Goal: Find specific page/section: Find specific page/section

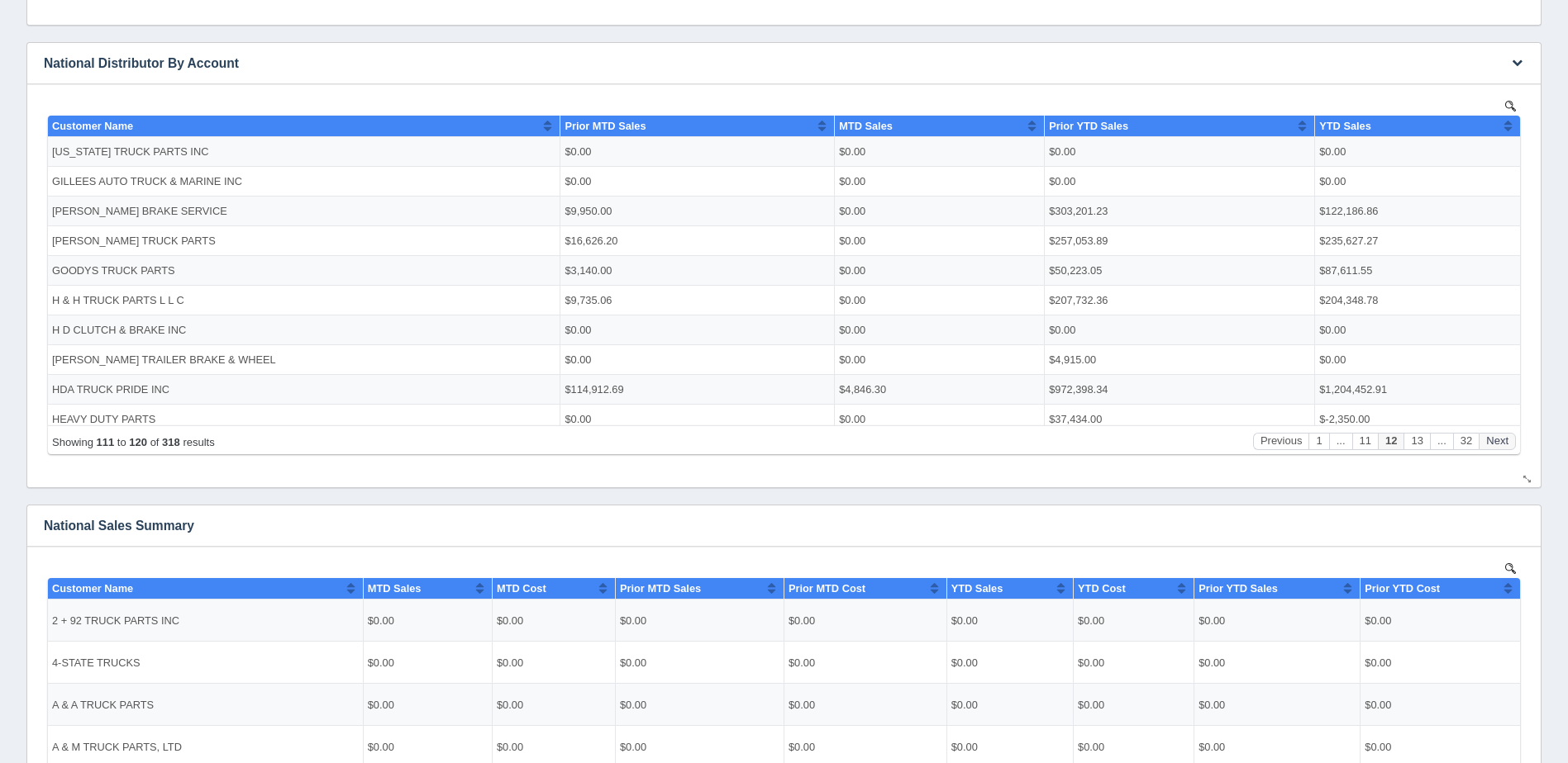
click at [1498, 436] on button "Next" at bounding box center [1497, 440] width 37 height 17
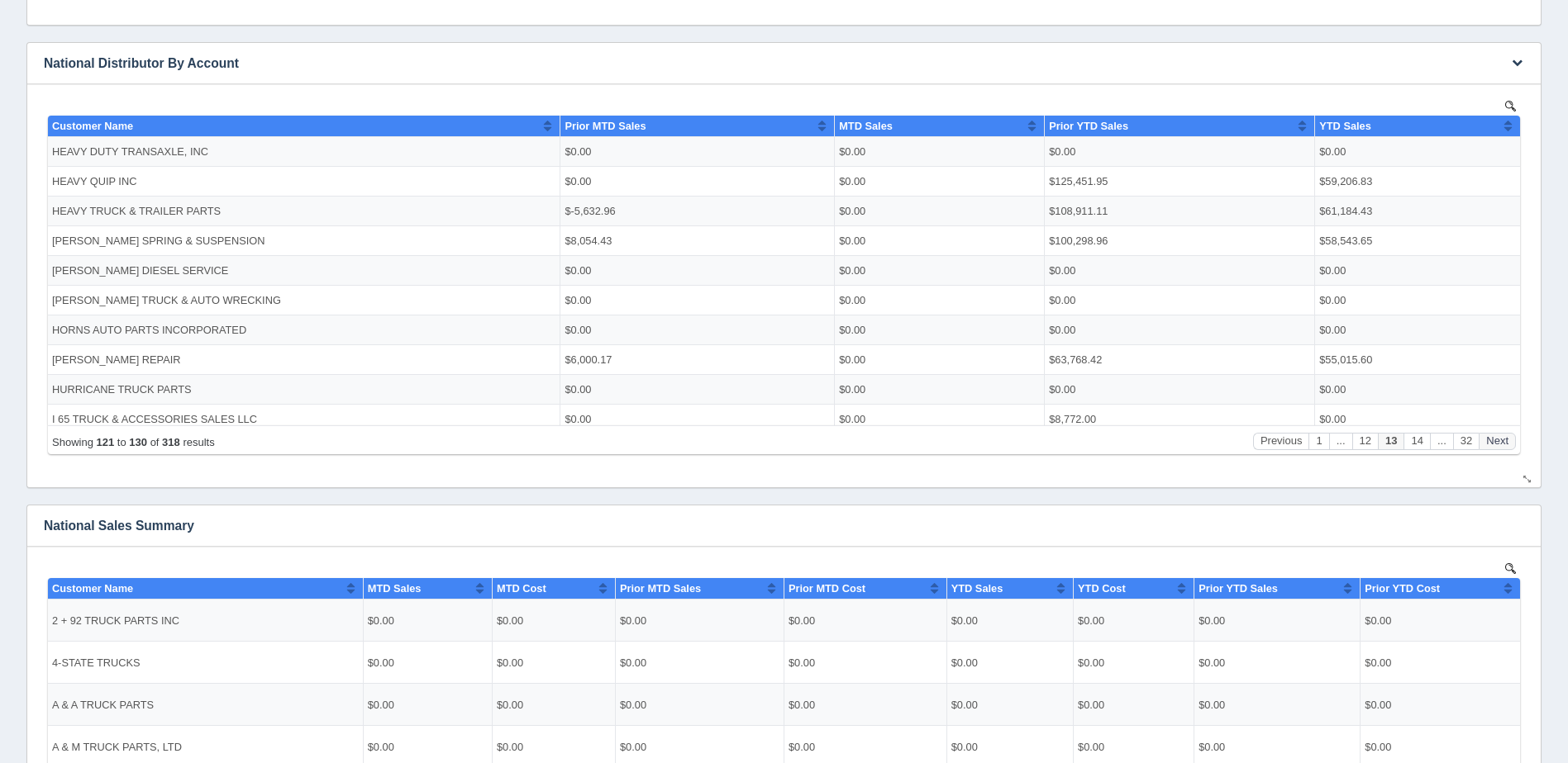
click at [1498, 436] on button "Next" at bounding box center [1497, 440] width 37 height 17
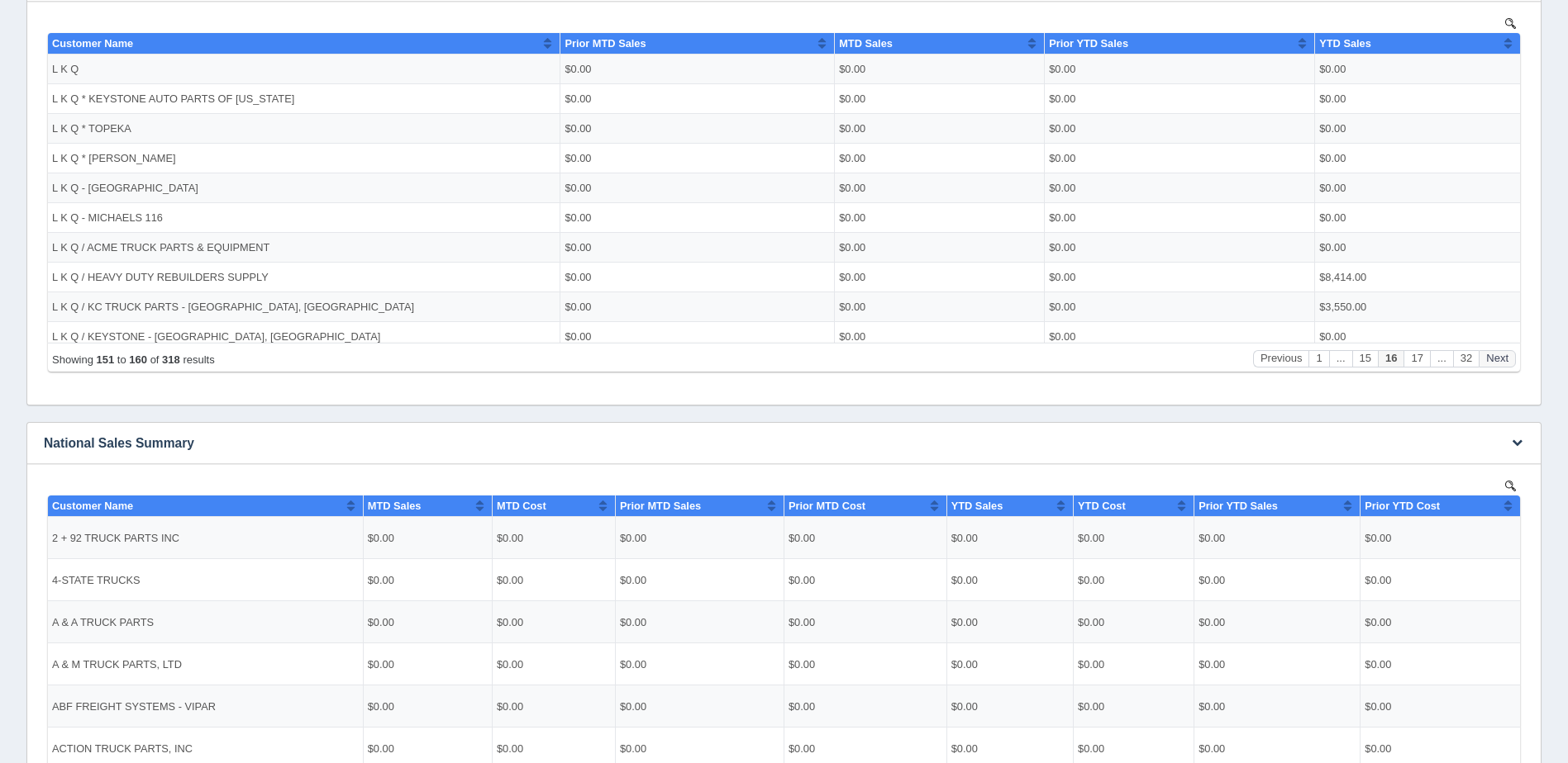
scroll to position [813, 0]
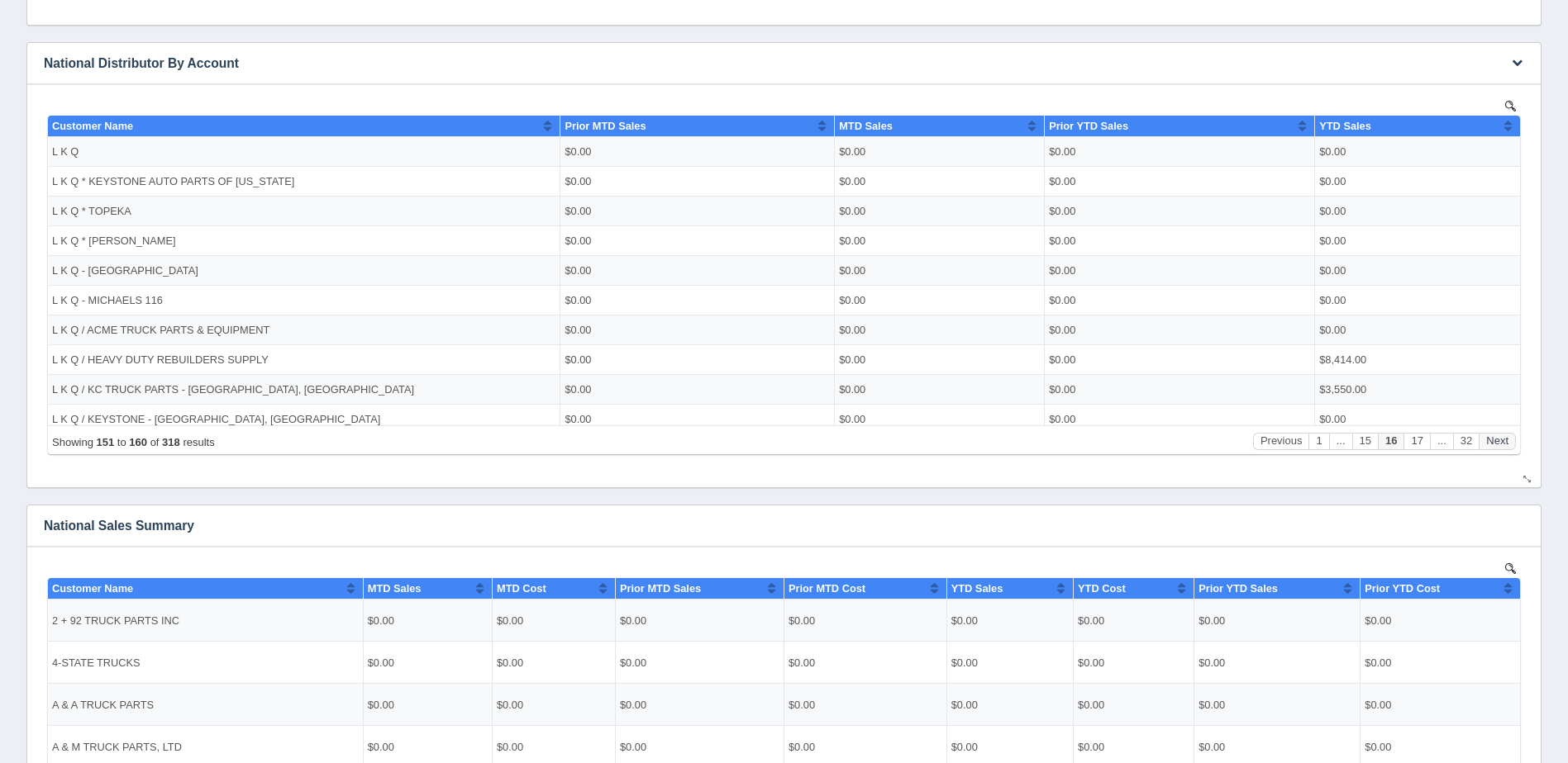
click at [1496, 437] on button "Next" at bounding box center [1497, 440] width 37 height 17
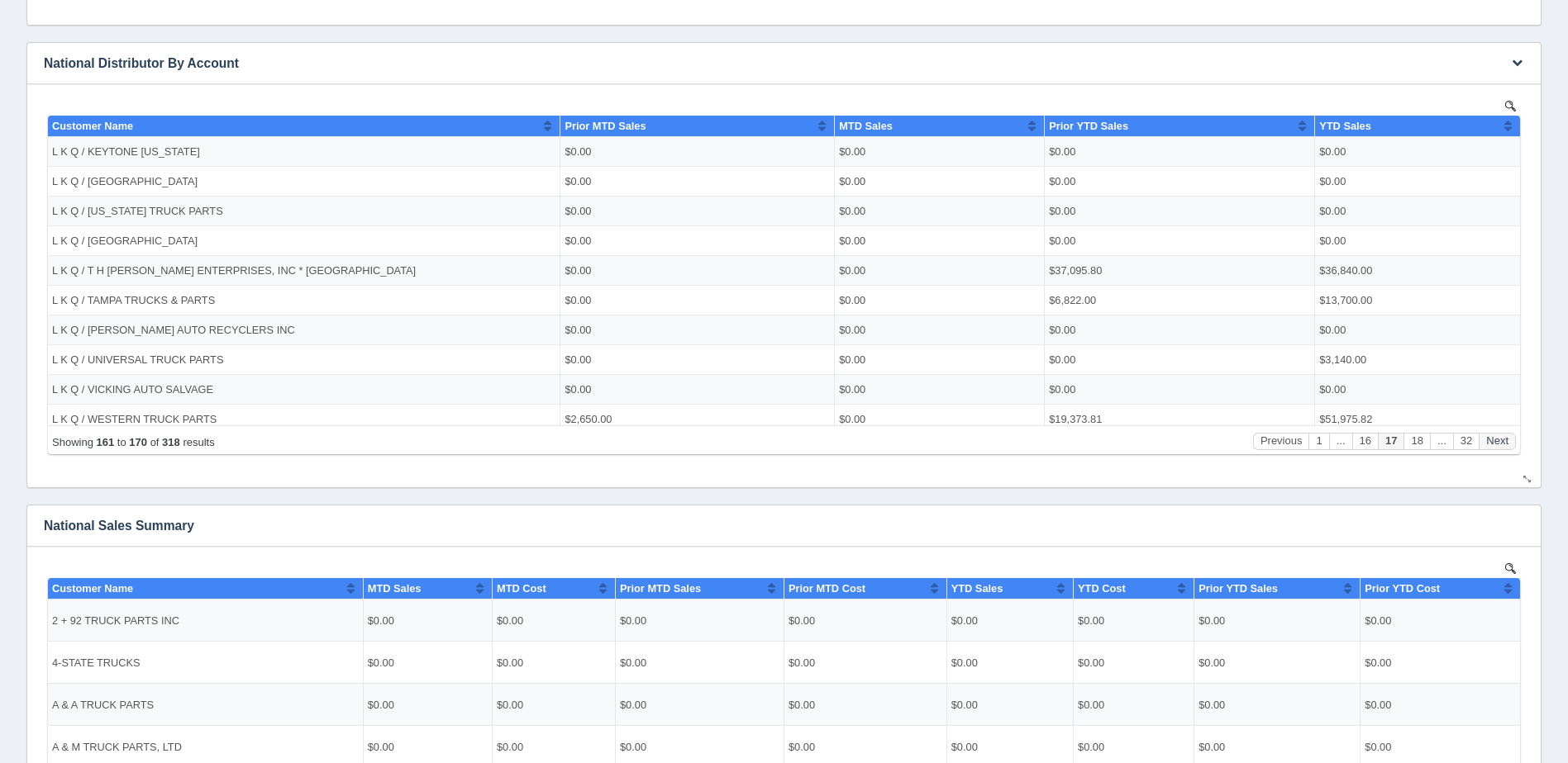
click at [1496, 437] on button "Next" at bounding box center [1497, 440] width 37 height 17
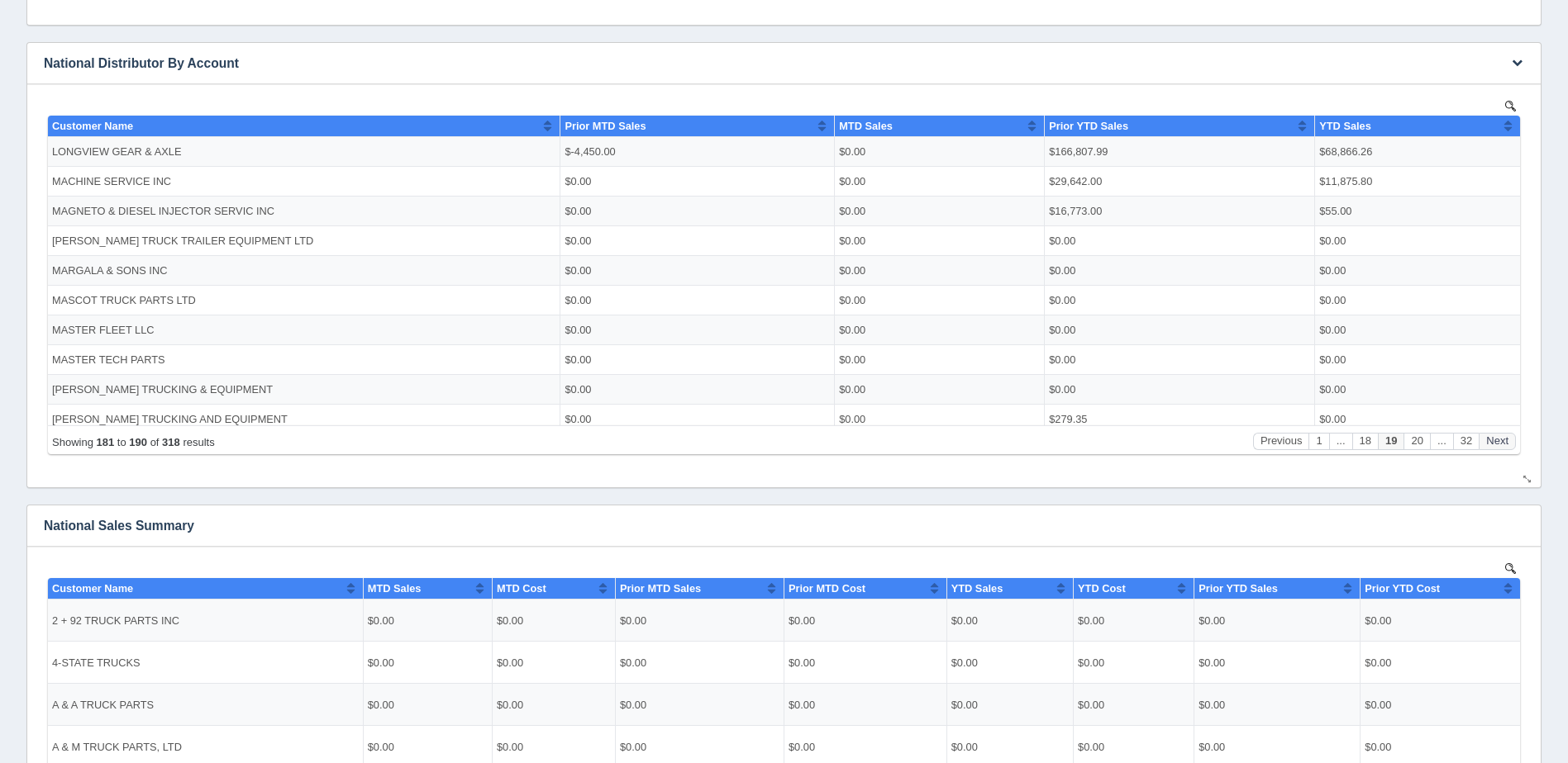
click at [1496, 437] on button "Next" at bounding box center [1497, 440] width 37 height 17
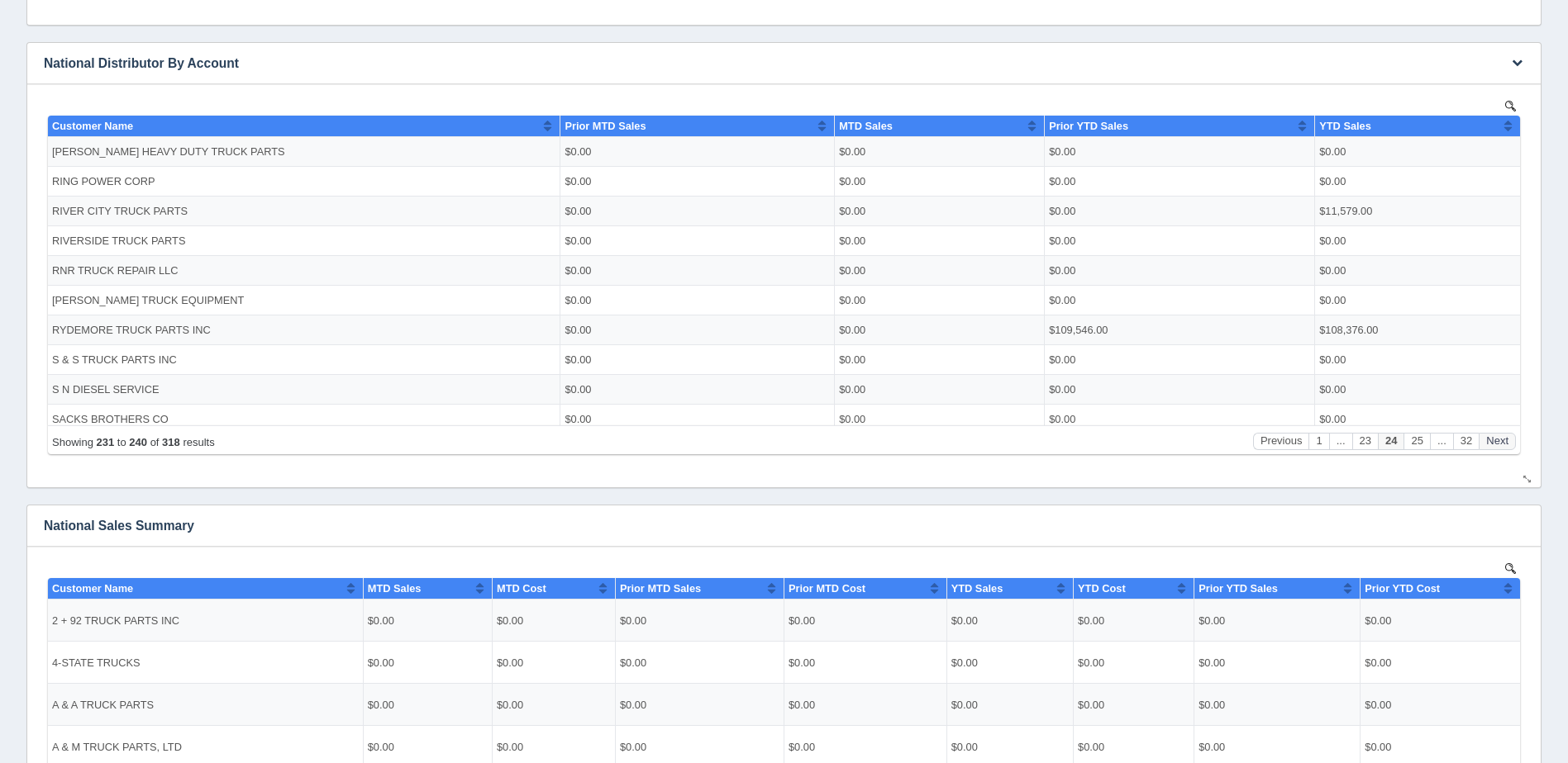
click at [1496, 437] on button "Next" at bounding box center [1497, 440] width 37 height 17
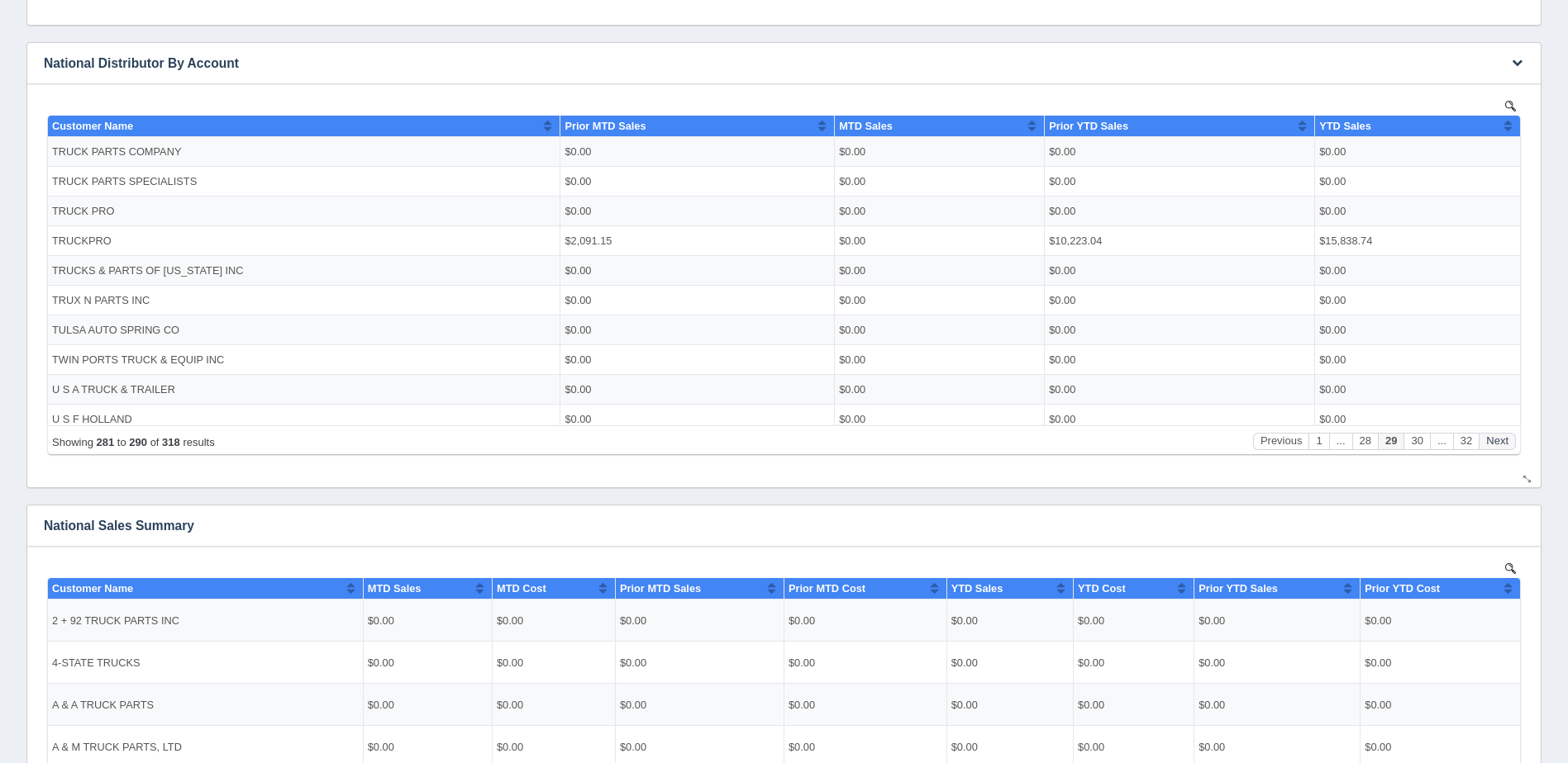
click at [1496, 437] on button "Next" at bounding box center [1497, 440] width 37 height 17
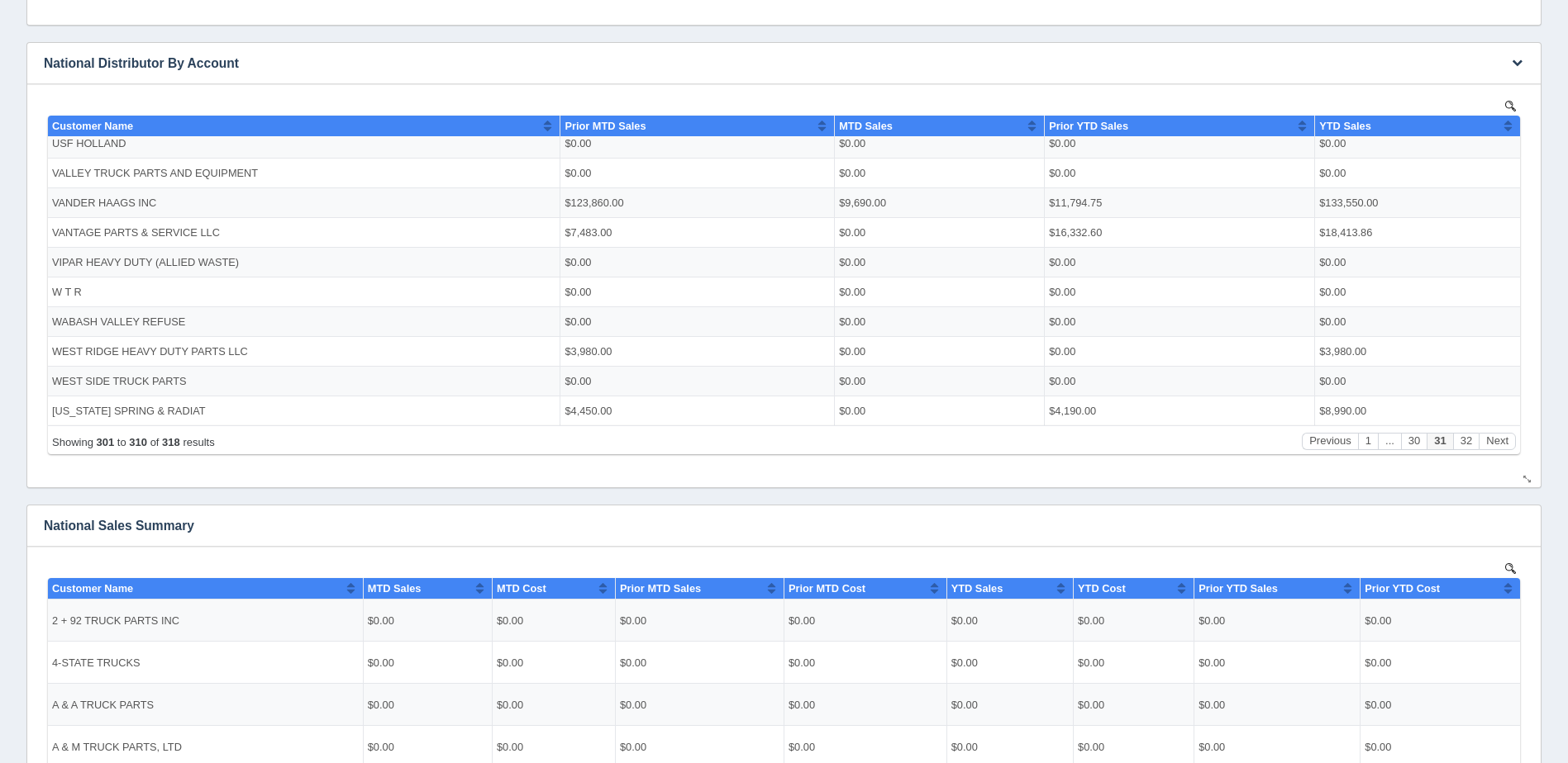
scroll to position [0, 0]
